Goal: Task Accomplishment & Management: Manage account settings

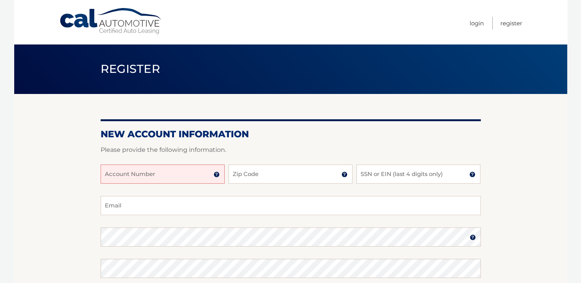
click at [218, 176] on img at bounding box center [216, 175] width 6 height 6
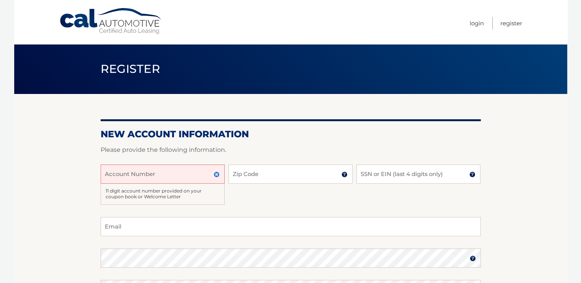
click at [129, 175] on input "Account Number" at bounding box center [163, 174] width 124 height 19
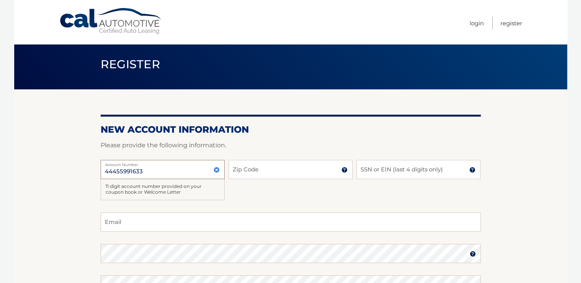
click at [129, 175] on input "44455991633" at bounding box center [163, 169] width 124 height 19
type input "44455991633"
click at [262, 172] on input "Zip Code" at bounding box center [290, 169] width 124 height 19
type input "07726"
click at [368, 171] on input "SSN or EIN (last 4 digits only)" at bounding box center [418, 169] width 124 height 19
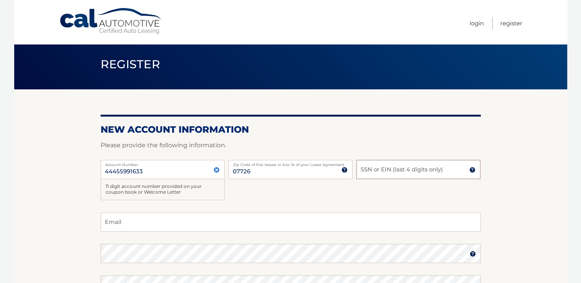
click at [368, 171] on input "SSN or EIN (last 4 digits only)" at bounding box center [418, 169] width 124 height 19
type input "2459"
click at [119, 222] on input "Email" at bounding box center [291, 222] width 380 height 19
type input "u"
type input "ivankakrilevyc21@gmail.com"
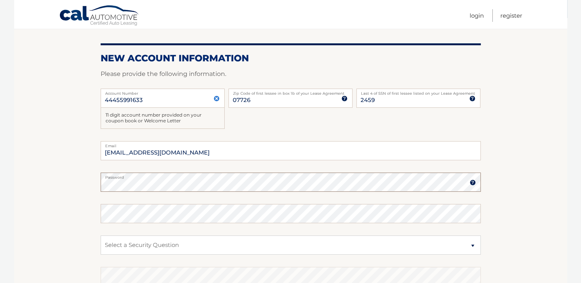
scroll to position [94, 0]
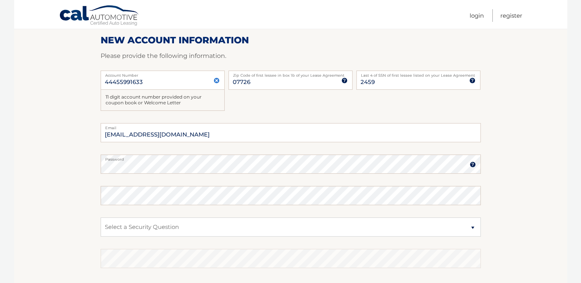
click at [471, 166] on img at bounding box center [472, 165] width 6 height 6
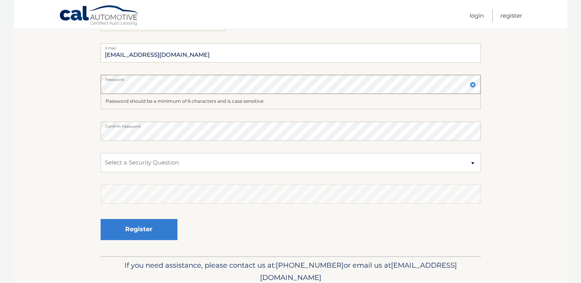
scroll to position [183, 0]
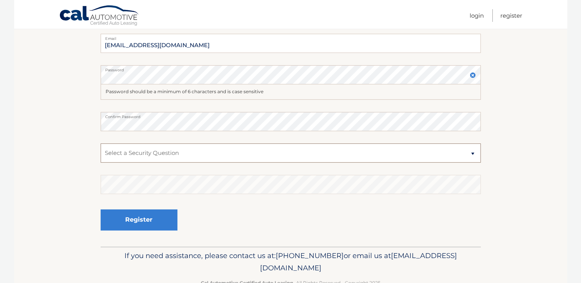
click at [472, 151] on select "Select a Security Question What was the name of your elementary school? What is…" at bounding box center [291, 153] width 380 height 19
select select "2"
click at [101, 144] on select "Select a Security Question What was the name of your elementary school? What is…" at bounding box center [291, 153] width 380 height 19
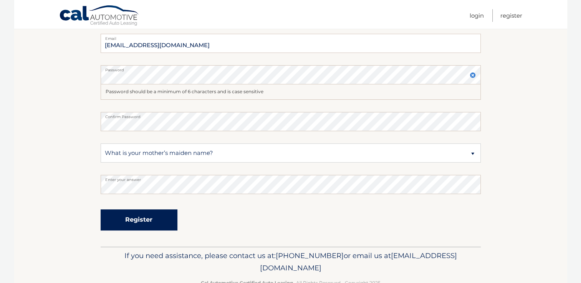
click at [133, 219] on button "Register" at bounding box center [139, 220] width 77 height 21
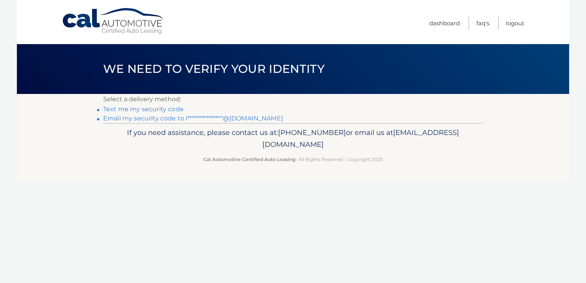
click at [149, 117] on link "**********" at bounding box center [193, 118] width 180 height 7
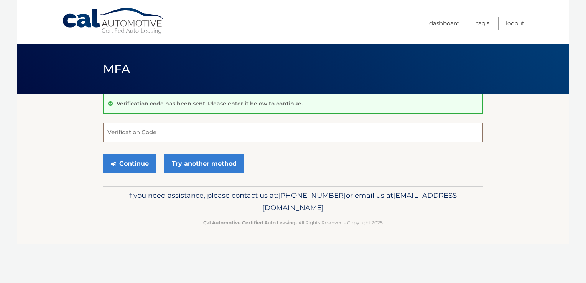
click at [138, 132] on input "Verification Code" at bounding box center [293, 132] width 380 height 19
click at [139, 131] on input "Verification Code" at bounding box center [293, 132] width 380 height 19
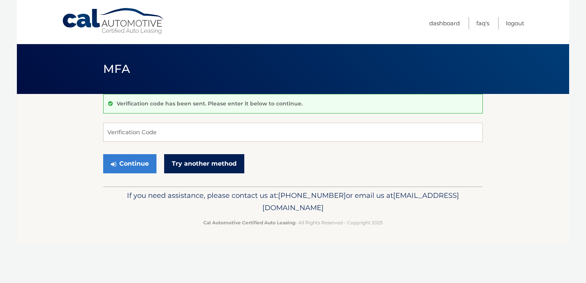
click at [199, 163] on link "Try another method" at bounding box center [204, 163] width 80 height 19
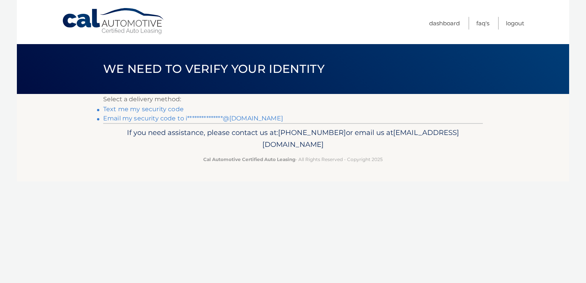
click at [153, 109] on link "Text me my security code" at bounding box center [143, 109] width 81 height 7
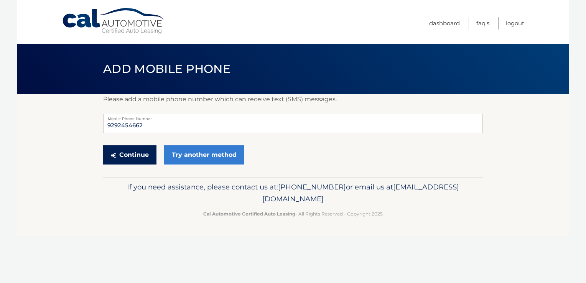
click at [135, 156] on button "Continue" at bounding box center [129, 154] width 53 height 19
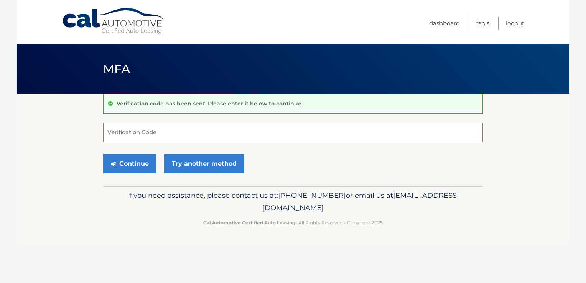
click at [135, 133] on input "Verification Code" at bounding box center [293, 132] width 380 height 19
type input "699594"
click at [130, 163] on button "Continue" at bounding box center [129, 163] width 53 height 19
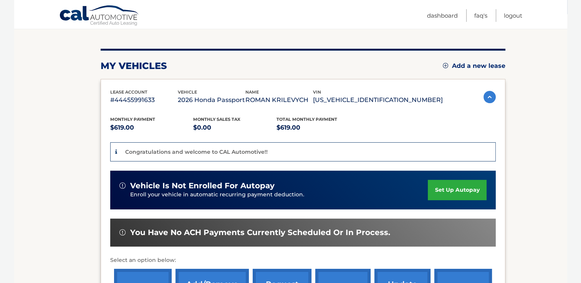
scroll to position [89, 0]
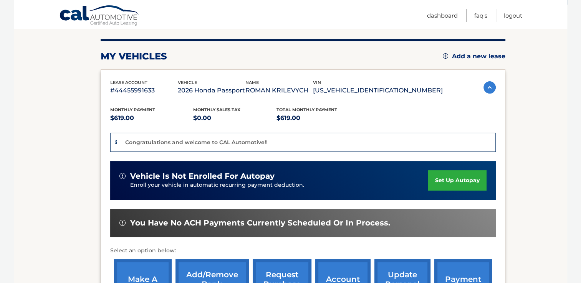
click at [448, 180] on link "set up autopay" at bounding box center [457, 180] width 58 height 20
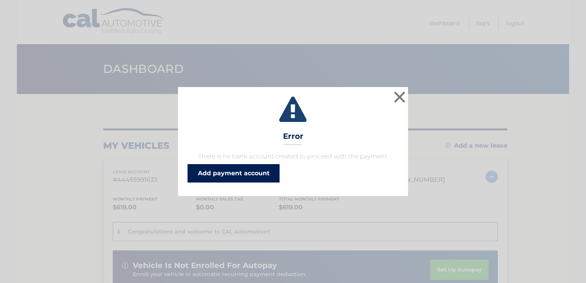
click at [238, 173] on link "Add payment account" at bounding box center [234, 173] width 92 height 18
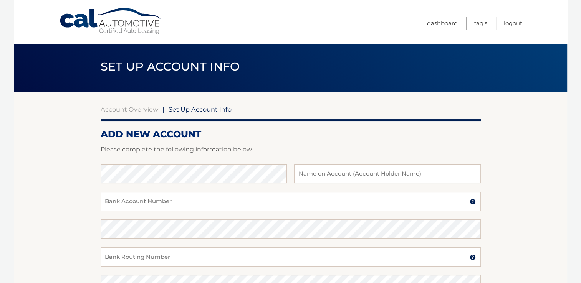
scroll to position [89, 0]
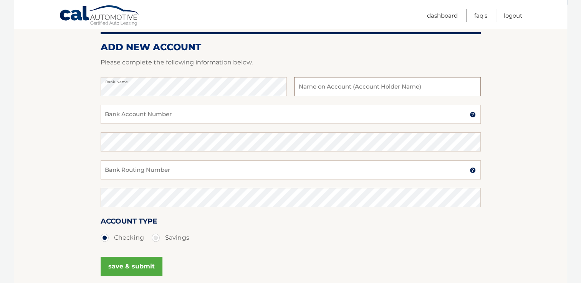
click at [308, 87] on input "text" at bounding box center [387, 86] width 186 height 19
type input "[PERSON_NAME]"
click at [224, 114] on input "Bank Account Number" at bounding box center [291, 114] width 380 height 19
type input "4374202764"
click at [267, 169] on input "Bank Routing Number" at bounding box center [291, 169] width 380 height 19
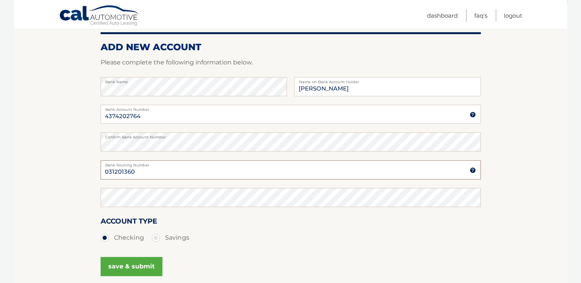
type input "031201360"
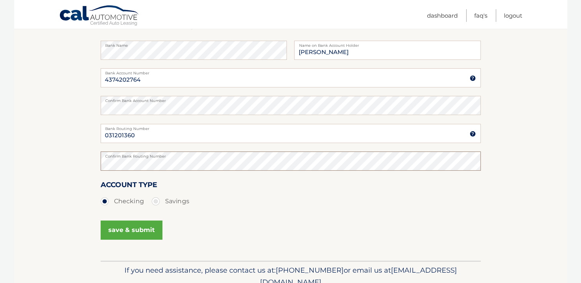
scroll to position [161, 0]
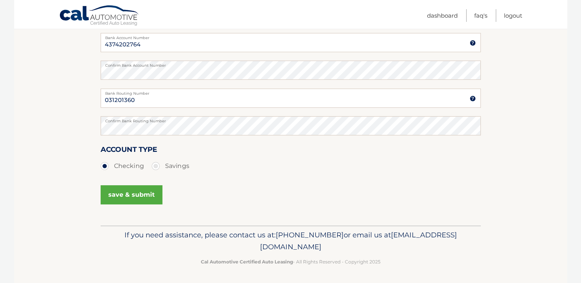
click at [140, 195] on button "save & submit" at bounding box center [132, 194] width 62 height 19
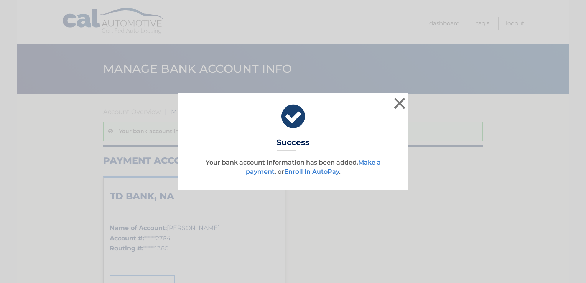
click at [311, 172] on link "Enroll In AutoPay" at bounding box center [311, 171] width 55 height 7
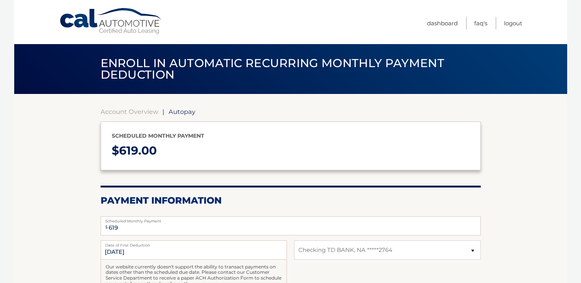
select select "MDk5Mjg5N2MtNGRmOC00MGEyLWJmZjQtYzIzYWU2M2UwOWVm"
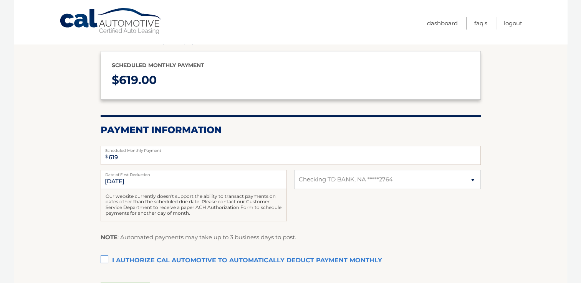
scroll to position [89, 0]
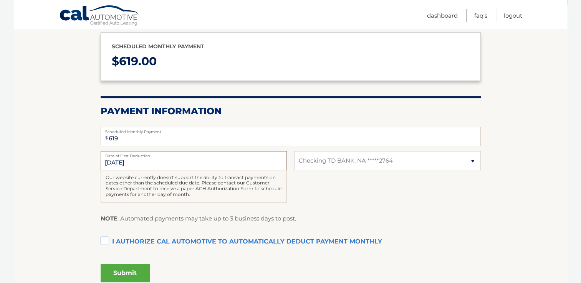
click at [169, 164] on input "[DATE]" at bounding box center [194, 160] width 186 height 19
click at [115, 160] on input "[DATE]" at bounding box center [194, 160] width 186 height 19
click at [114, 160] on input "9/5/2025" at bounding box center [194, 160] width 186 height 19
click at [113, 162] on input "9/5/2025" at bounding box center [194, 160] width 186 height 19
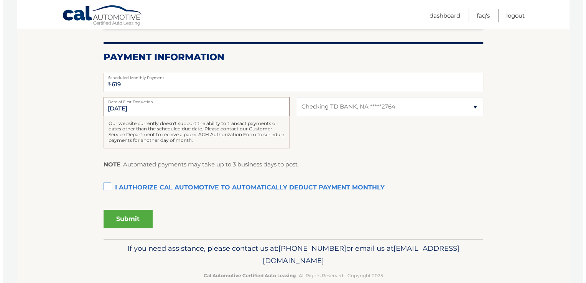
scroll to position [157, 0]
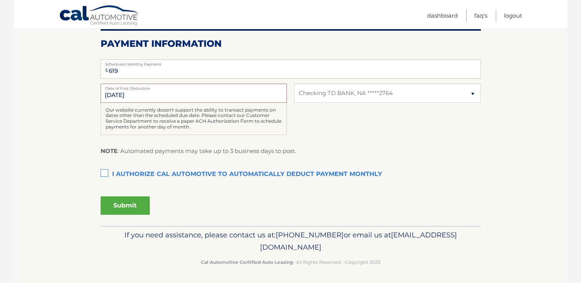
click at [113, 94] on input "[DATE]" at bounding box center [194, 93] width 186 height 19
click at [104, 173] on label "I authorize cal automotive to automatically deduct payment monthly This checkbo…" at bounding box center [291, 174] width 380 height 15
click at [0, 0] on input "I authorize cal automotive to automatically deduct payment monthly This checkbo…" at bounding box center [0, 0] width 0 height 0
click at [127, 205] on button "Submit" at bounding box center [125, 206] width 49 height 18
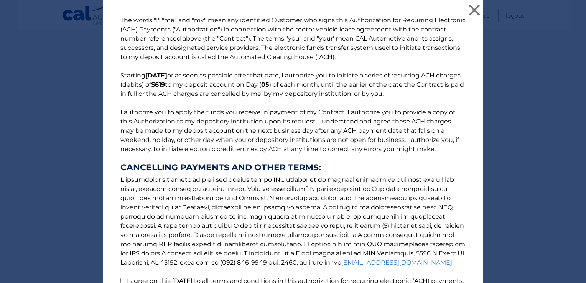
scroll to position [79, 0]
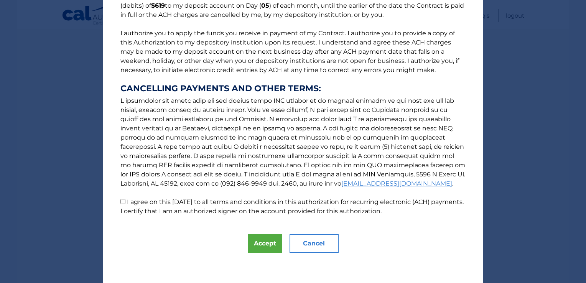
click at [121, 202] on input "I agree on this 09/02/2025 to all terms and conditions in this authorization fo…" at bounding box center [123, 201] width 5 height 5
checkbox input "true"
click at [264, 243] on button "Accept" at bounding box center [265, 244] width 35 height 18
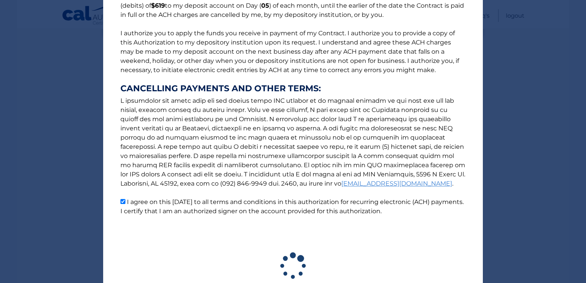
scroll to position [135, 0]
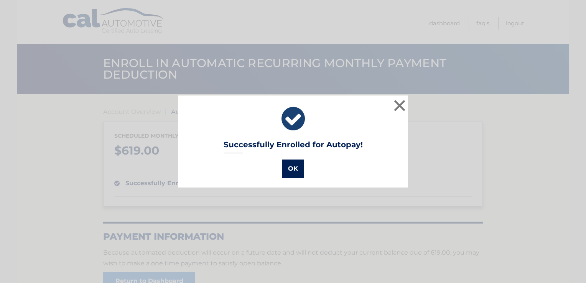
click at [291, 168] on button "OK" at bounding box center [293, 169] width 22 height 18
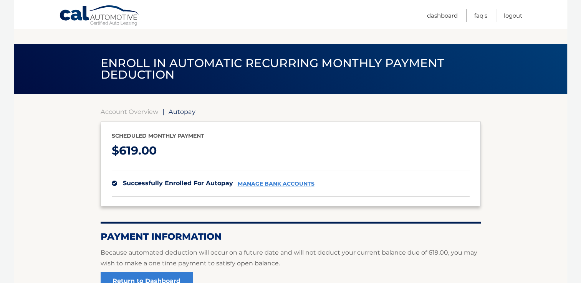
scroll to position [83, 0]
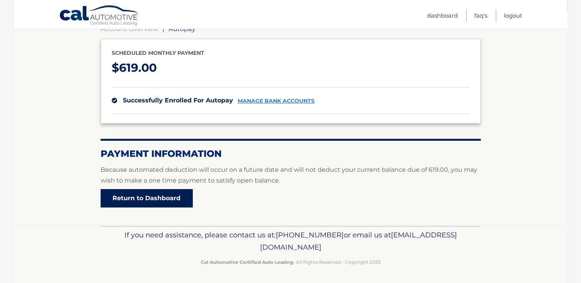
click at [143, 196] on link "Return to Dashboard" at bounding box center [147, 198] width 92 height 18
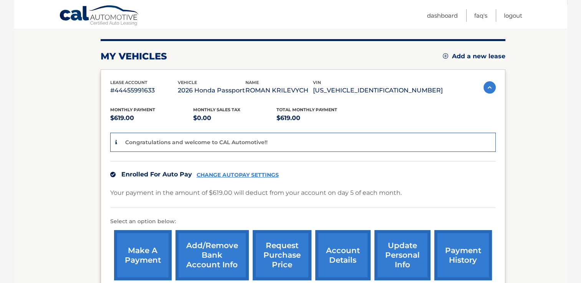
scroll to position [179, 0]
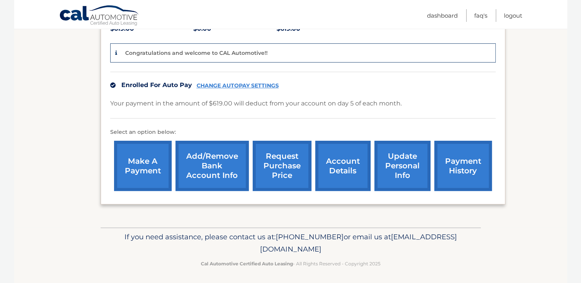
click at [227, 83] on link "CHANGE AUTOPAY SETTINGS" at bounding box center [238, 86] width 82 height 7
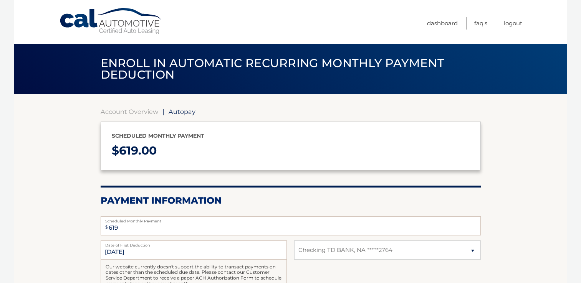
select select "MDk5Mjg5N2MtNGRmOC00MGEyLWJmZjQtYzIzYWU2M2UwOWVm"
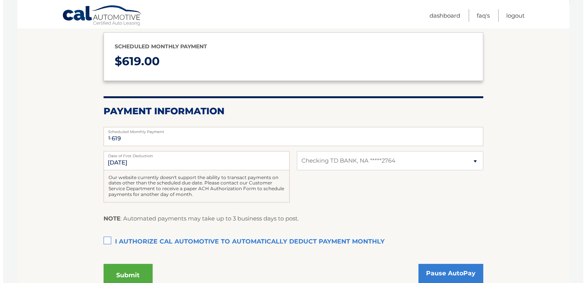
scroll to position [162, 0]
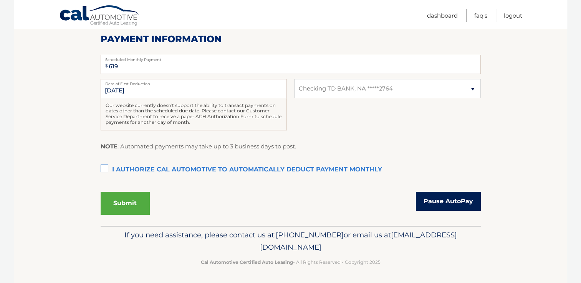
click at [443, 198] on link "Pause AutoPay" at bounding box center [448, 201] width 65 height 19
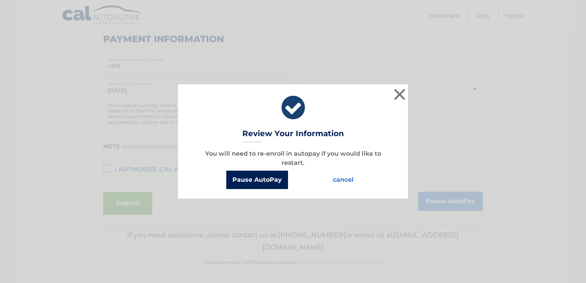
click at [259, 180] on button "Pause AutoPay" at bounding box center [257, 180] width 62 height 18
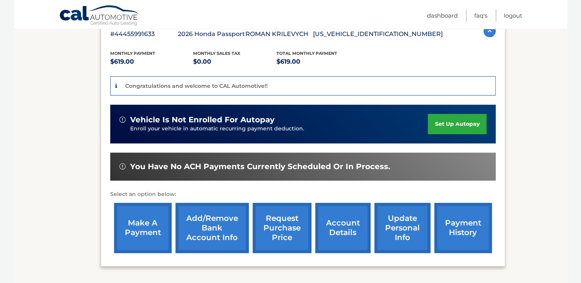
scroll to position [179, 0]
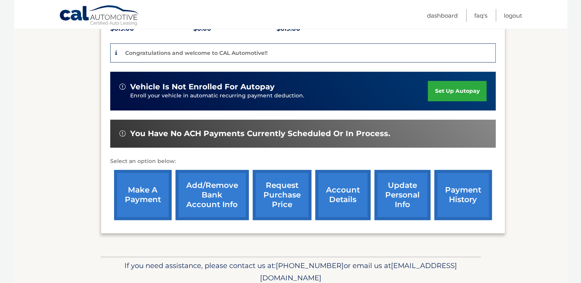
click at [137, 188] on link "make a payment" at bounding box center [143, 195] width 58 height 50
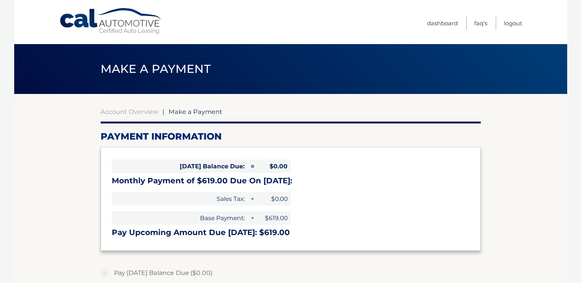
select select "MDk5Mjg5N2MtNGRmOC00MGEyLWJmZjQtYzIzYWU2M2UwOWVm"
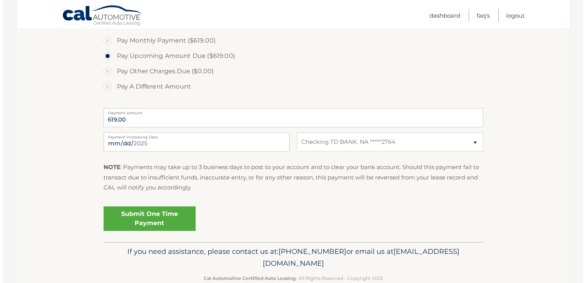
scroll to position [264, 0]
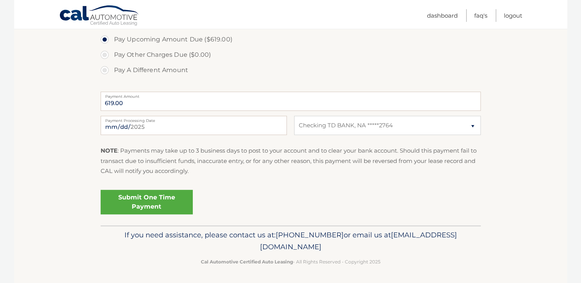
click at [147, 200] on link "Submit One Time Payment" at bounding box center [147, 202] width 92 height 25
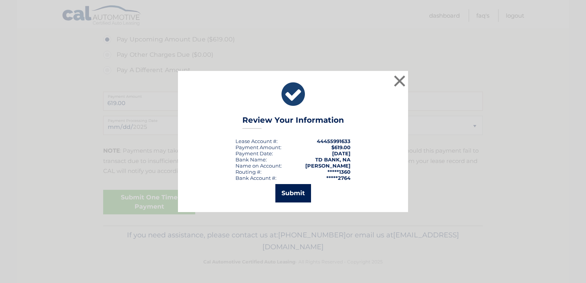
click at [292, 195] on button "Submit" at bounding box center [294, 193] width 36 height 18
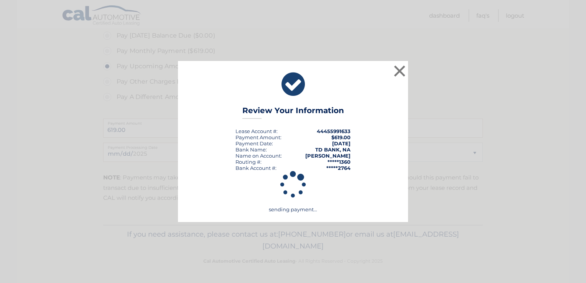
scroll to position [237, 0]
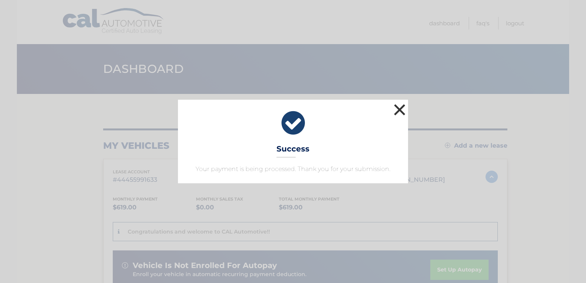
click at [400, 108] on button "×" at bounding box center [399, 109] width 15 height 15
